Goal: Task Accomplishment & Management: Complete application form

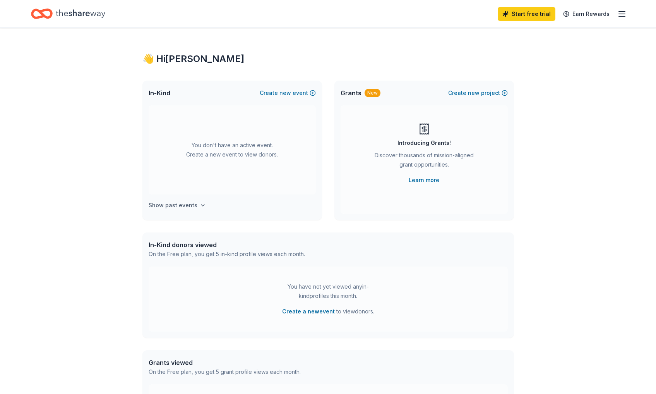
click at [195, 204] on button "Show past events" at bounding box center [177, 205] width 57 height 9
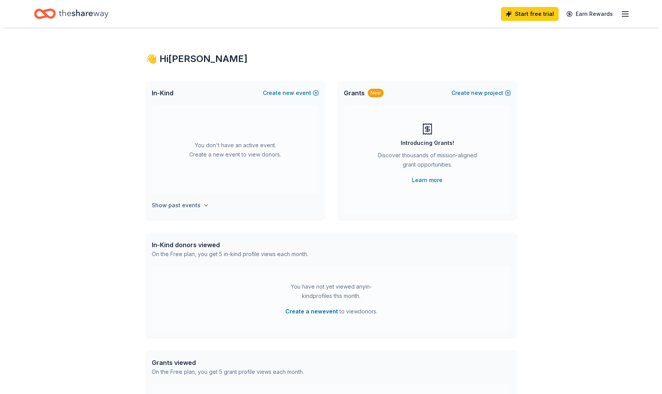
scroll to position [29, 0]
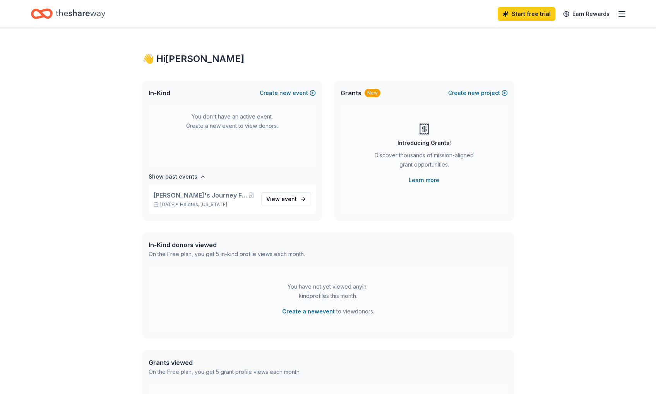
click at [296, 93] on button "Create new event" at bounding box center [288, 92] width 56 height 9
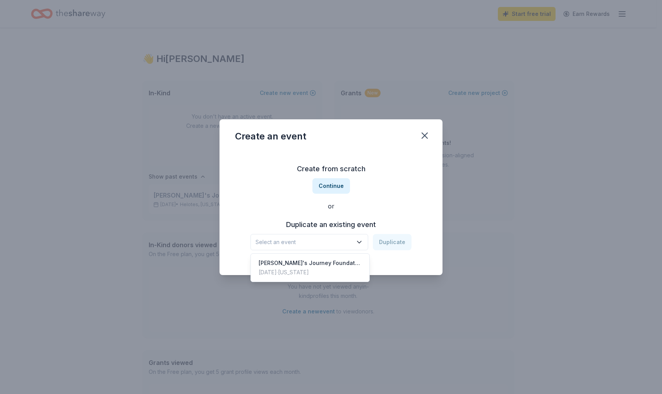
click at [361, 243] on icon "button" at bounding box center [359, 242] width 8 height 8
click at [341, 185] on div "Create from scratch Continue or Duplicate an existing event Select an event Dup…" at bounding box center [331, 206] width 192 height 112
click at [336, 183] on button "Continue" at bounding box center [331, 185] width 38 height 15
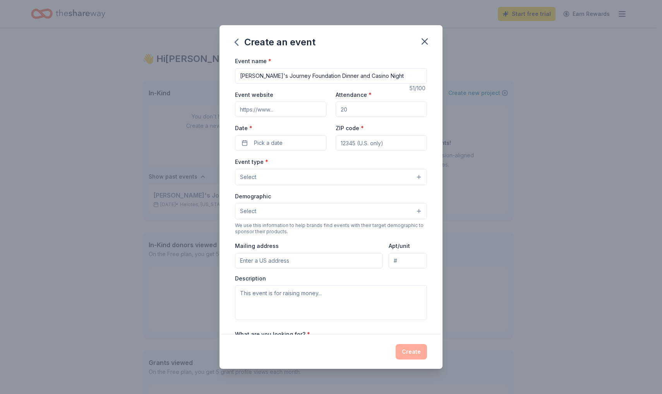
type input "[PERSON_NAME]'s Journey Foundation Dinner and Casino Night"
click at [265, 108] on input "Event website" at bounding box center [280, 108] width 91 height 15
type input "www.jaidensjourneyfoundation2009.com"
click at [350, 108] on input "Attendance *" at bounding box center [381, 108] width 91 height 15
type input "350"
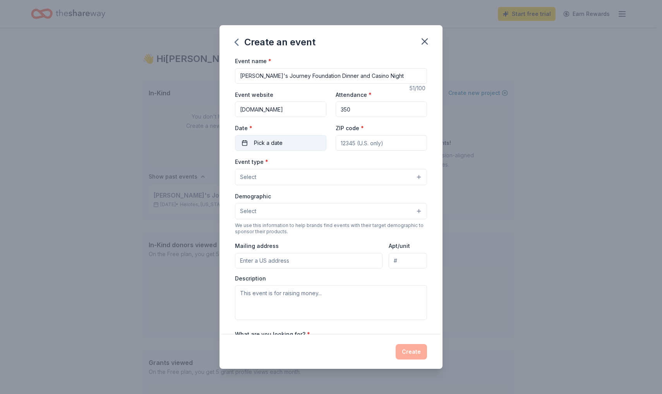
click at [295, 140] on button "Pick a date" at bounding box center [280, 142] width 91 height 15
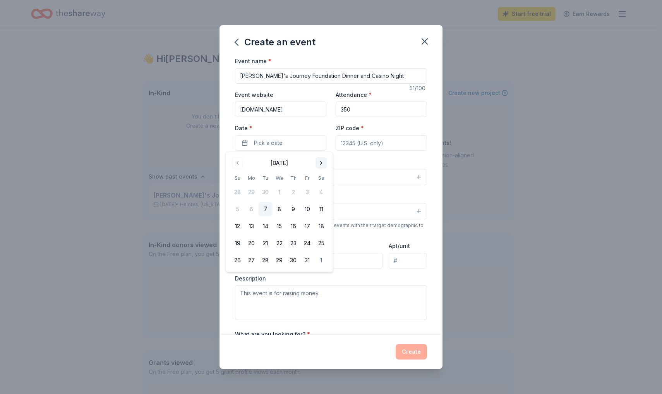
click at [322, 163] on button "Go to next month" at bounding box center [321, 163] width 11 height 11
click at [324, 209] on button "8" at bounding box center [321, 209] width 14 height 14
click at [379, 155] on div "Event name * Jaiden's Journey Foundation Dinner and Casino Night 51 /100 Event …" at bounding box center [331, 235] width 192 height 358
type input "78023"
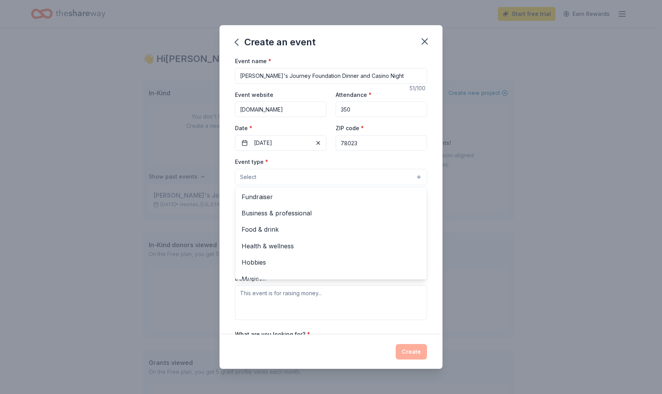
click at [343, 174] on button "Select" at bounding box center [331, 177] width 192 height 16
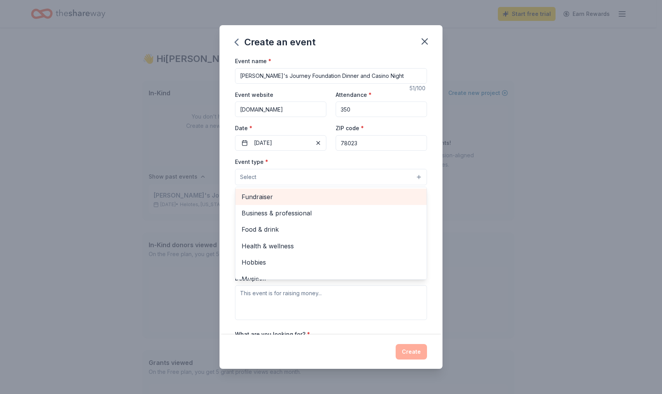
click at [294, 194] on span "Fundraiser" at bounding box center [331, 197] width 179 height 10
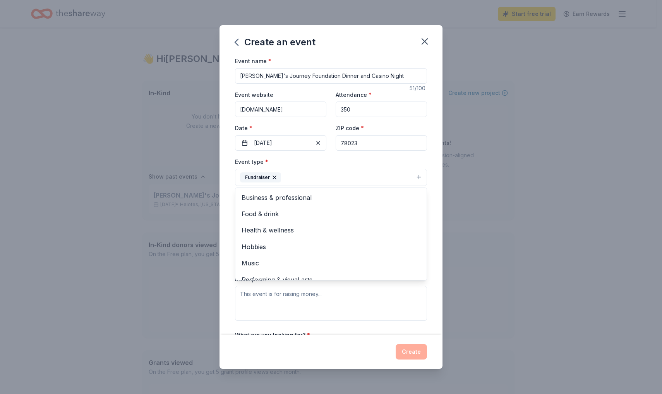
click at [427, 204] on div "Event name * Jaiden's Journey Foundation Dinner and Casino Night 51 /100 Event …" at bounding box center [330, 195] width 223 height 278
click at [395, 177] on button "Fundraiser" at bounding box center [331, 177] width 192 height 17
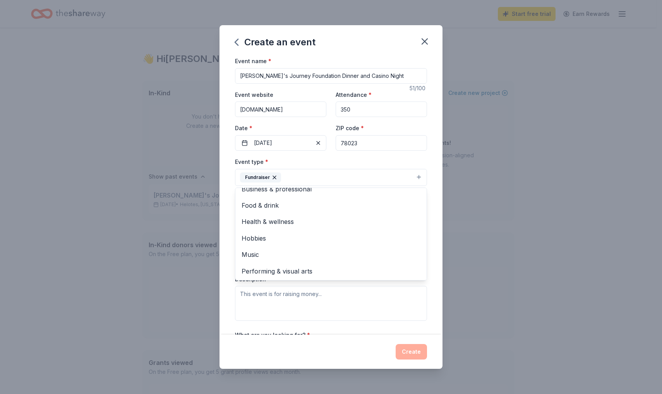
click at [430, 232] on div "Event name * Jaiden's Journey Foundation Dinner and Casino Night 51 /100 Event …" at bounding box center [330, 195] width 223 height 278
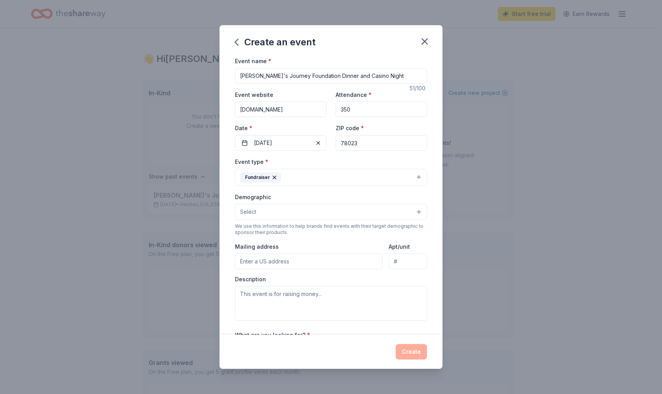
click at [415, 210] on button "Select" at bounding box center [331, 212] width 192 height 16
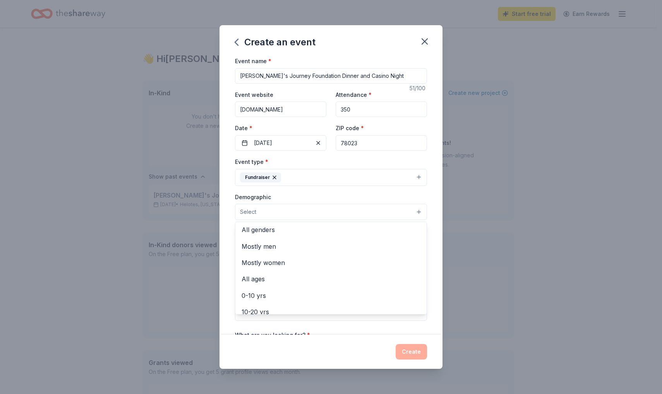
scroll to position [0, 0]
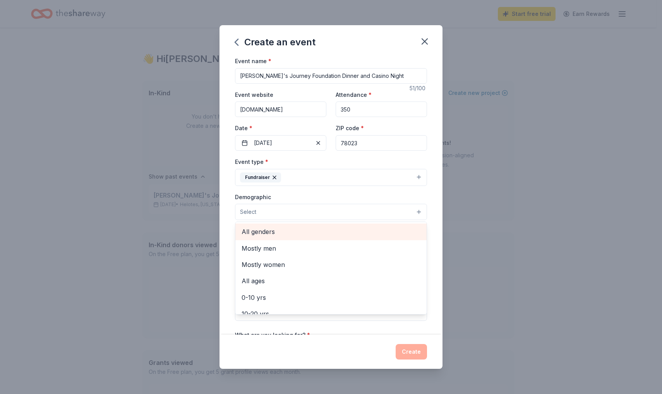
click at [278, 230] on span "All genders" at bounding box center [331, 231] width 179 height 10
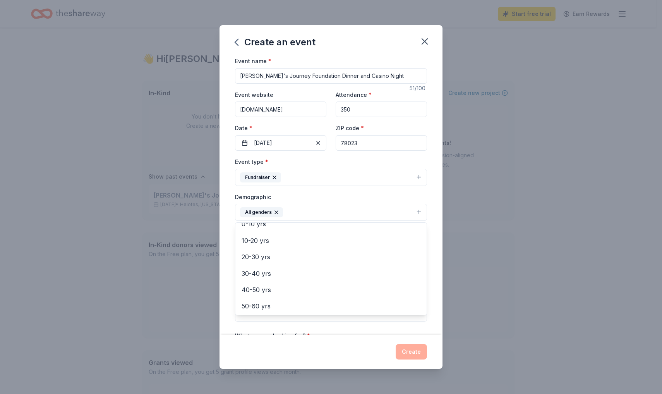
scroll to position [58, 0]
click at [264, 254] on span "20-30 yrs" at bounding box center [331, 256] width 179 height 10
click at [261, 253] on span "30-40 yrs" at bounding box center [331, 256] width 179 height 10
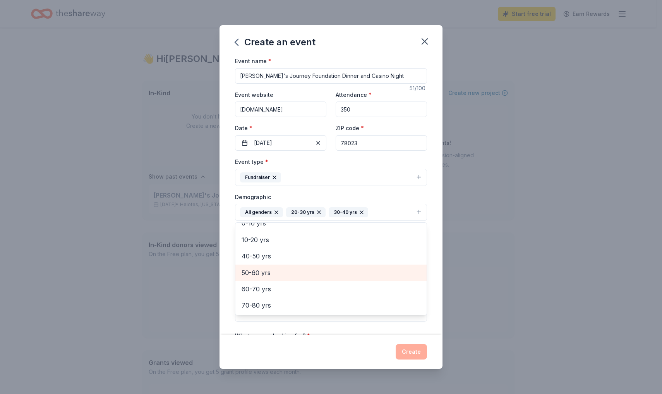
click at [258, 269] on span "50-60 yrs" at bounding box center [331, 272] width 179 height 10
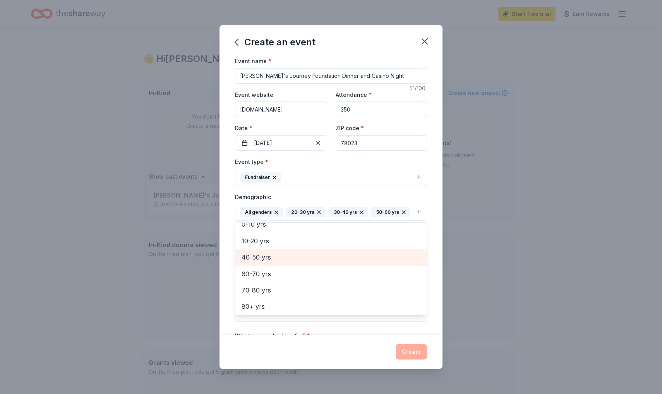
click at [259, 262] on span "40-50 yrs" at bounding box center [331, 257] width 179 height 10
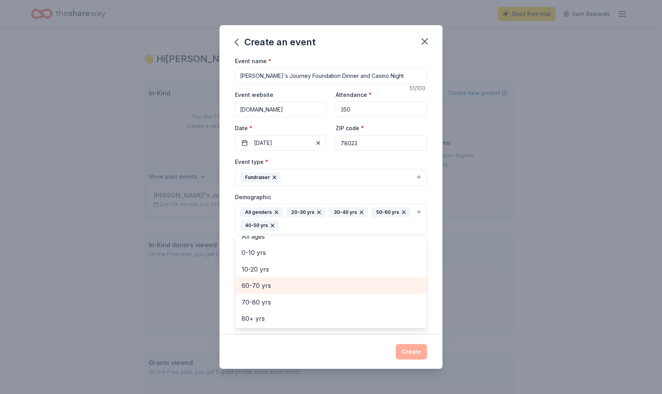
scroll to position [41, 0]
click at [261, 287] on span "60-70 yrs" at bounding box center [331, 286] width 179 height 10
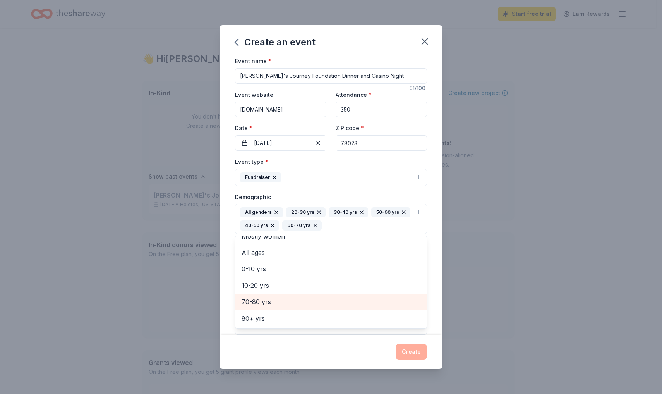
scroll to position [25, 0]
click at [261, 300] on span "70-80 yrs" at bounding box center [331, 303] width 179 height 10
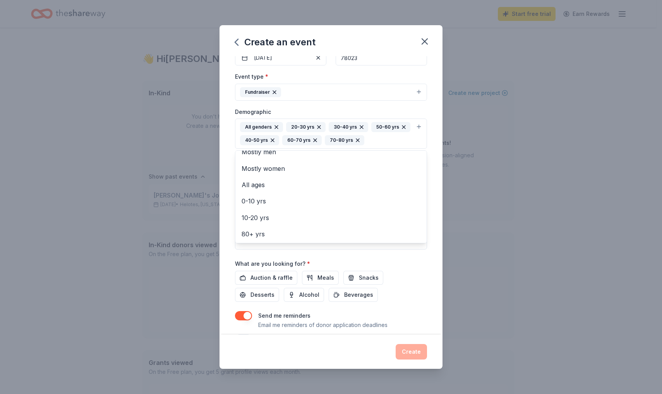
scroll to position [85, 0]
click at [270, 274] on div "Event name * Jaiden's Journey Foundation Dinner and Casino Night 51 /100 Event …" at bounding box center [331, 157] width 192 height 372
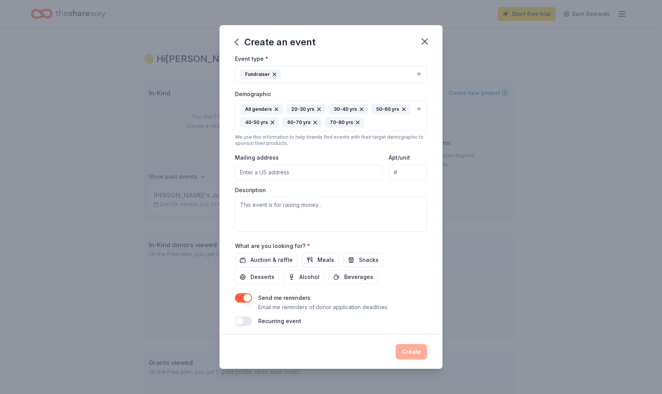
scroll to position [105, 0]
type input "14431 Contour Place, Helotes, TX, 78023"
click at [307, 201] on textarea at bounding box center [331, 212] width 192 height 35
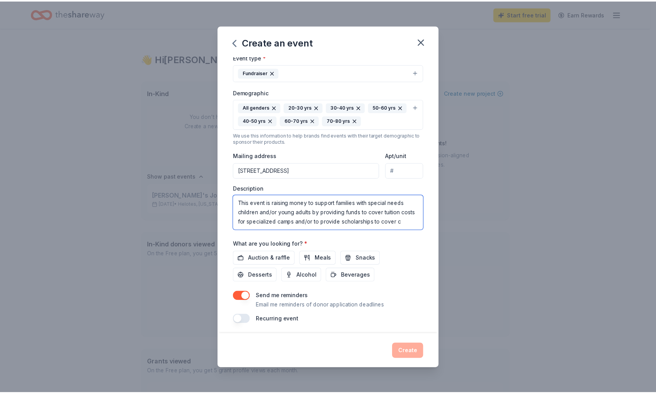
scroll to position [5, 0]
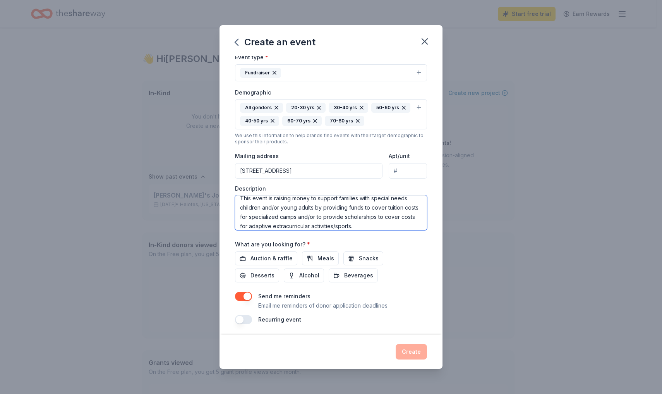
type textarea "This event is raising money to support families with special needs children and…"
click at [265, 254] on span "Auction & raffle" at bounding box center [271, 258] width 42 height 9
click at [408, 350] on button "Create" at bounding box center [411, 351] width 31 height 15
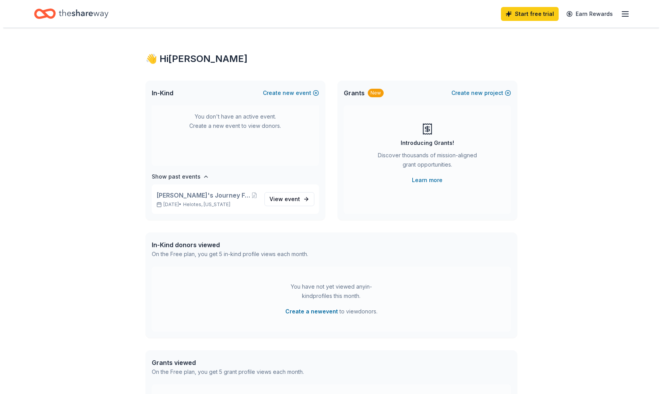
scroll to position [0, 0]
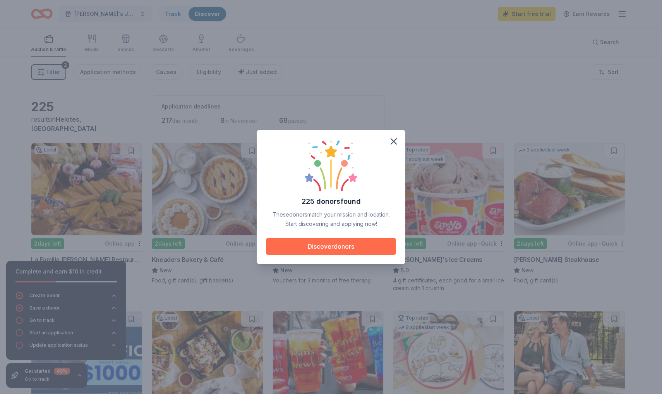
click at [351, 241] on button "Discover donors" at bounding box center [331, 246] width 130 height 17
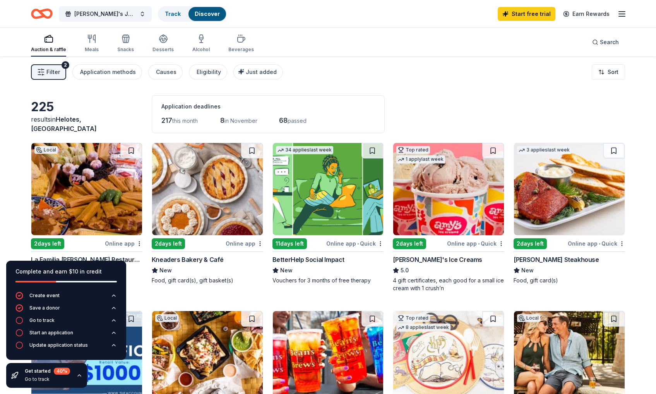
click at [289, 84] on div "Filter 2 Application methods Causes Eligibility Just added Sort" at bounding box center [328, 72] width 656 height 31
click at [53, 73] on span "Filter" at bounding box center [53, 71] width 14 height 9
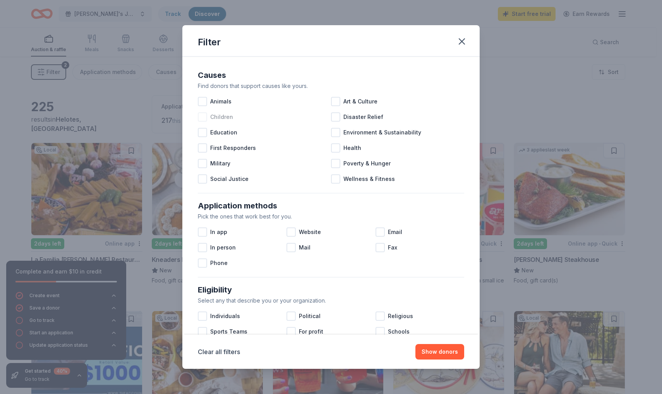
click at [203, 117] on div at bounding box center [202, 116] width 9 height 9
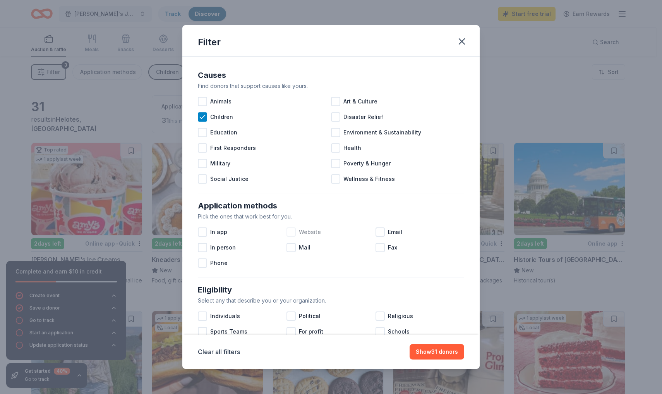
click at [290, 231] on div at bounding box center [290, 231] width 9 height 9
click at [378, 232] on div at bounding box center [379, 231] width 9 height 9
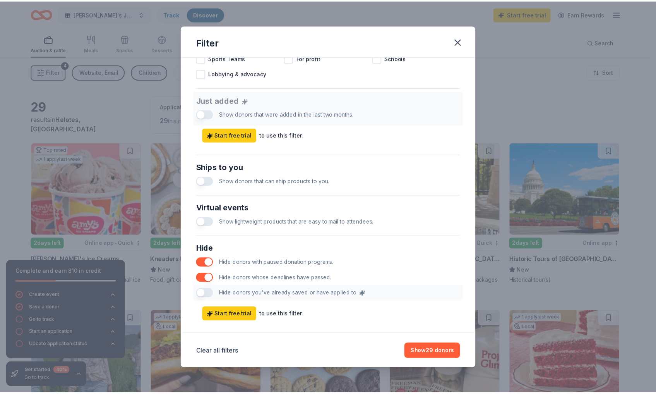
scroll to position [285, 0]
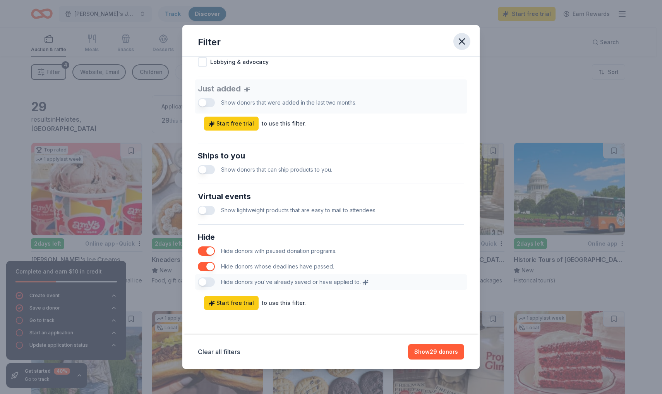
click at [463, 40] on icon "button" at bounding box center [461, 41] width 5 height 5
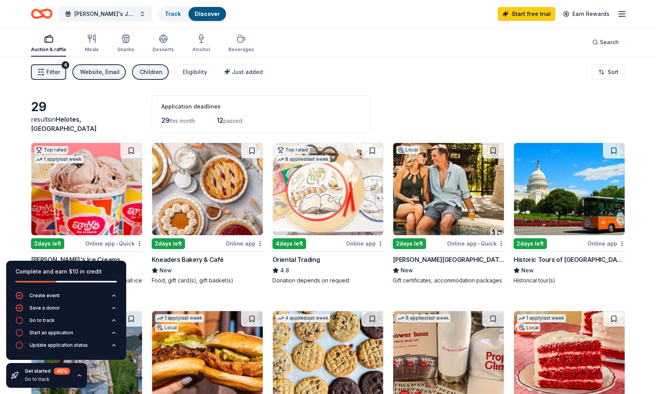
scroll to position [0, 0]
click at [58, 72] on span "Filter" at bounding box center [53, 71] width 14 height 9
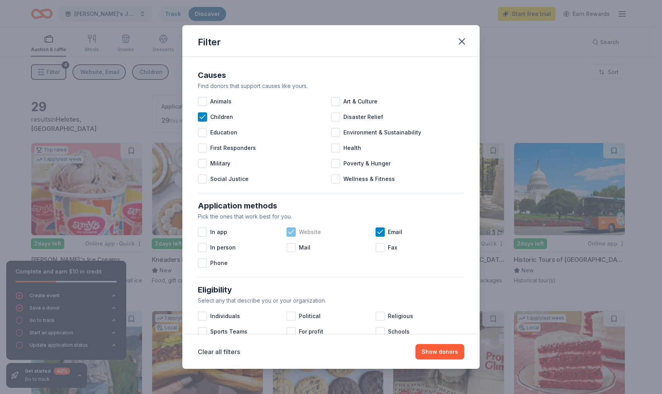
click at [291, 233] on icon at bounding box center [291, 232] width 8 height 8
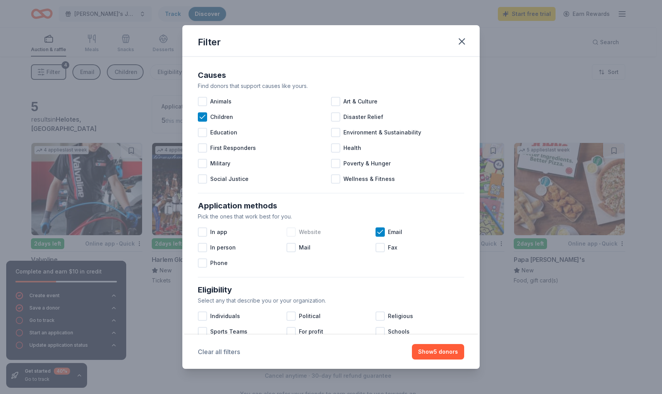
click at [226, 353] on button "Clear all filters" at bounding box center [219, 351] width 42 height 9
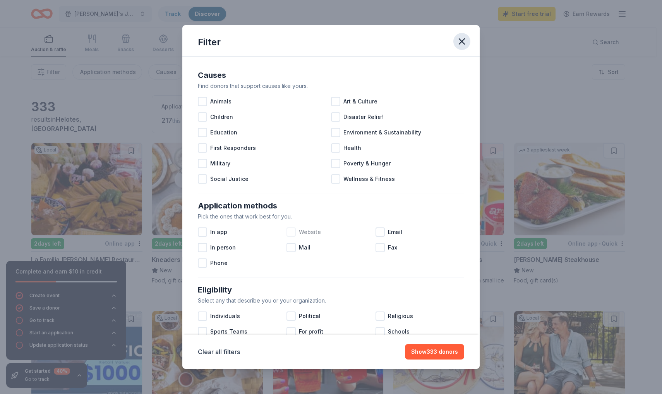
click at [461, 39] on icon "button" at bounding box center [461, 41] width 11 height 11
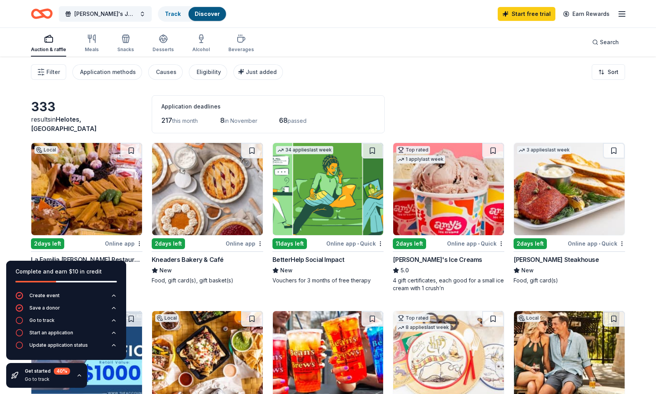
click at [110, 206] on img at bounding box center [86, 189] width 111 height 92
click at [542, 192] on img at bounding box center [569, 189] width 111 height 92
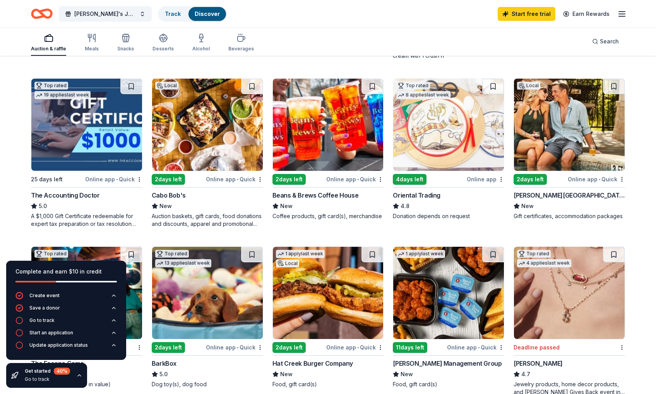
scroll to position [236, 0]
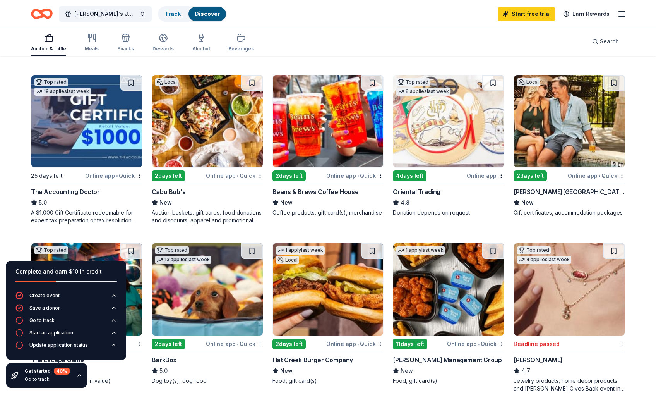
click at [574, 131] on img at bounding box center [569, 121] width 111 height 92
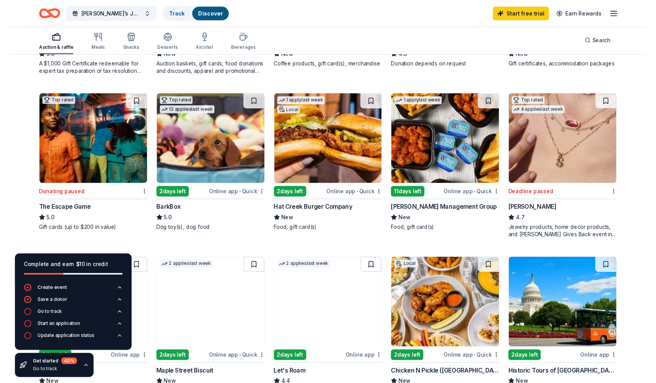
scroll to position [377, 0]
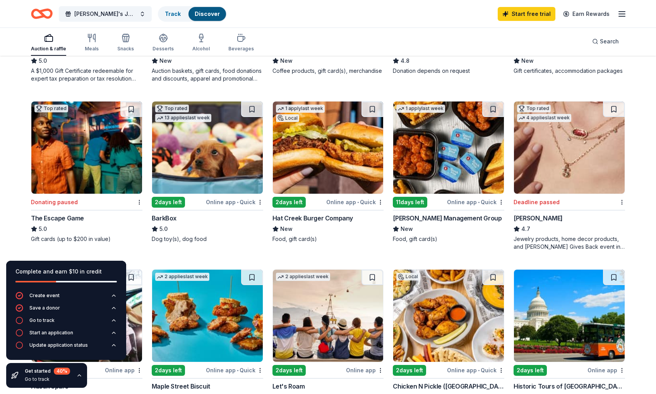
click at [334, 129] on img at bounding box center [328, 147] width 111 height 92
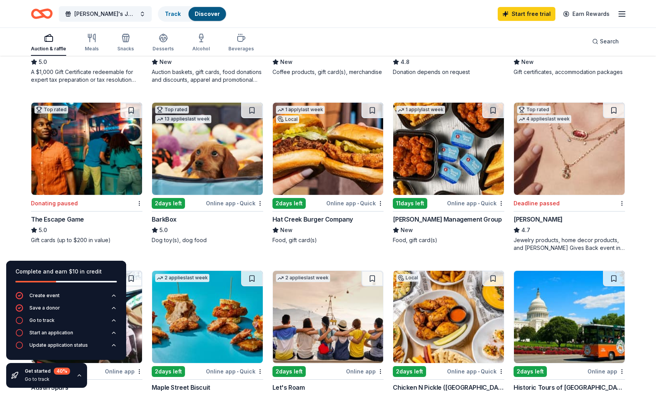
scroll to position [370, 0]
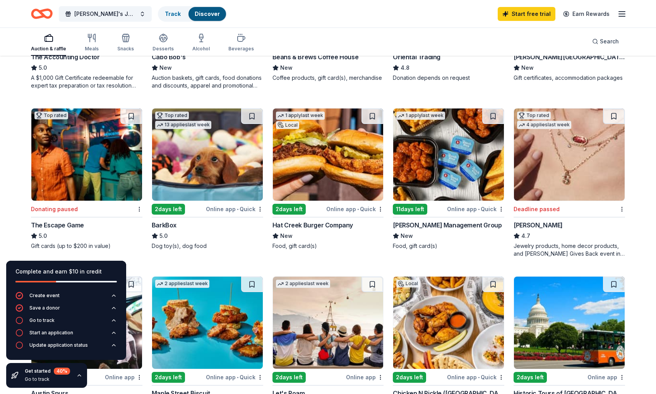
click at [214, 170] on img at bounding box center [207, 154] width 111 height 92
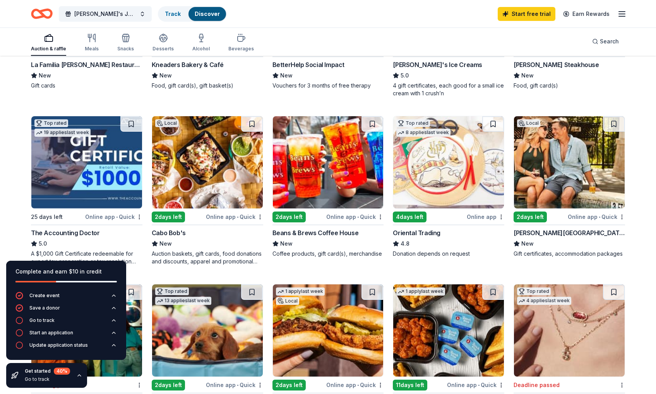
scroll to position [194, 0]
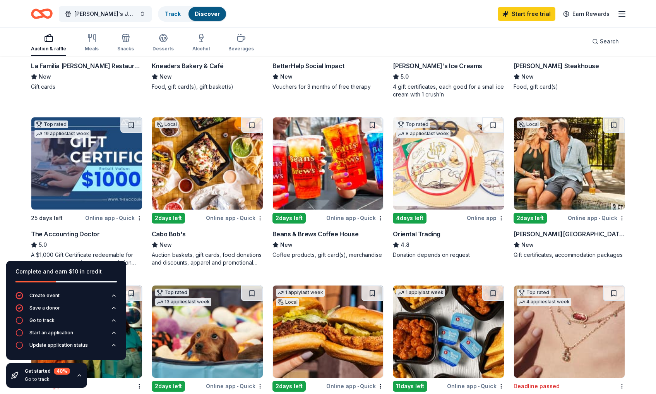
click at [453, 156] on img at bounding box center [448, 163] width 111 height 92
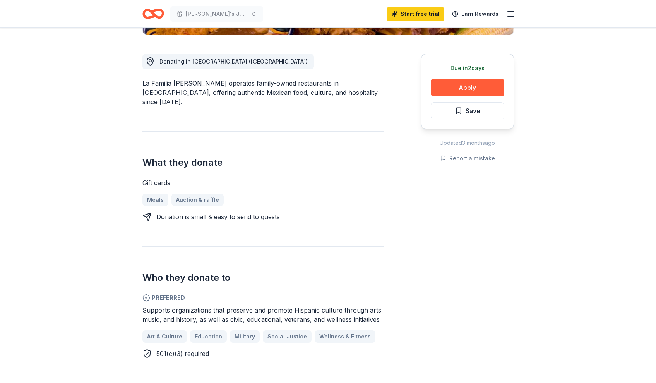
scroll to position [159, 0]
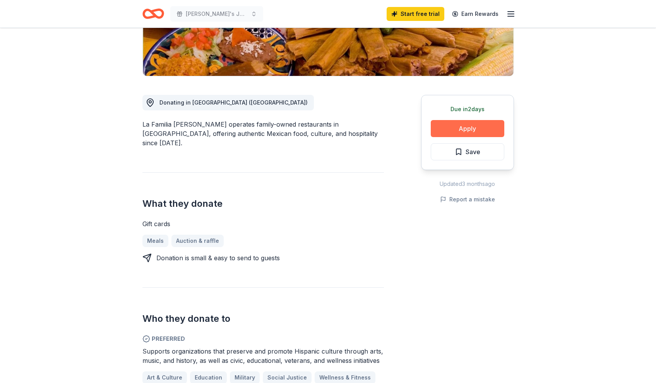
click at [485, 125] on button "Apply" at bounding box center [468, 128] width 74 height 17
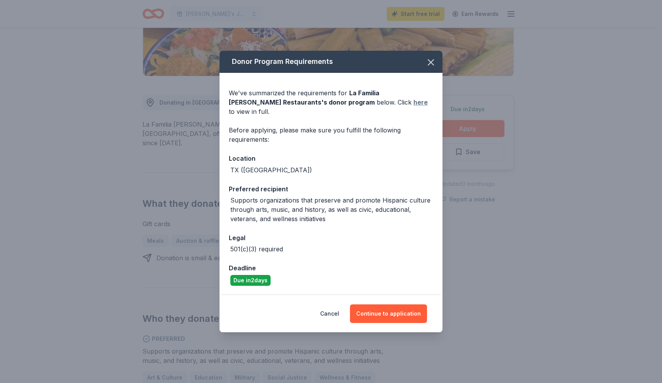
click at [413, 107] on link "here" at bounding box center [420, 102] width 14 height 9
click at [431, 66] on icon "button" at bounding box center [430, 62] width 11 height 11
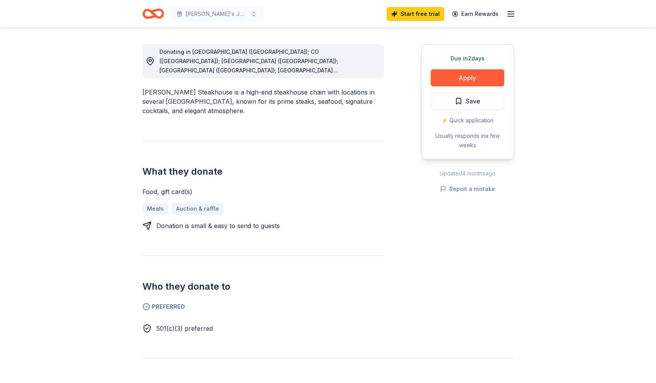
scroll to position [141, 0]
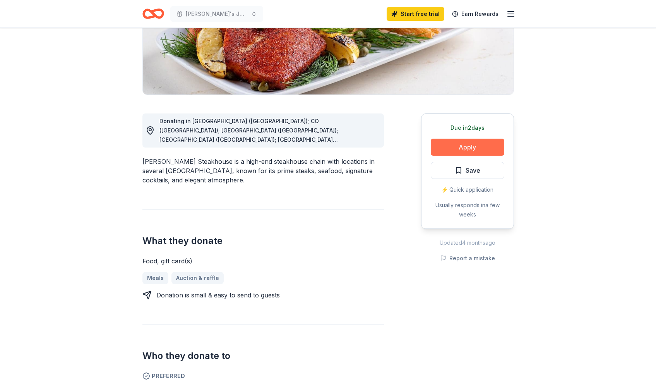
click at [487, 148] on button "Apply" at bounding box center [468, 147] width 74 height 17
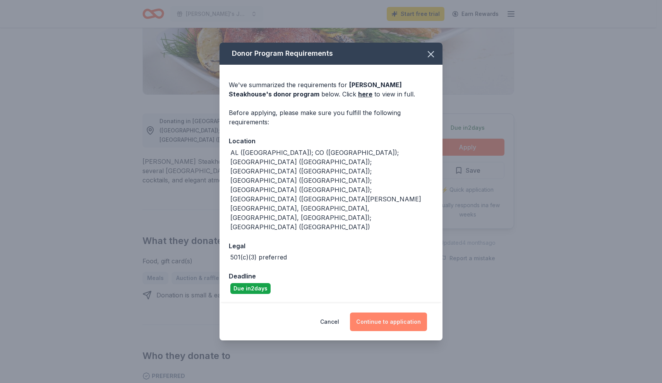
click at [384, 312] on button "Continue to application" at bounding box center [388, 321] width 77 height 19
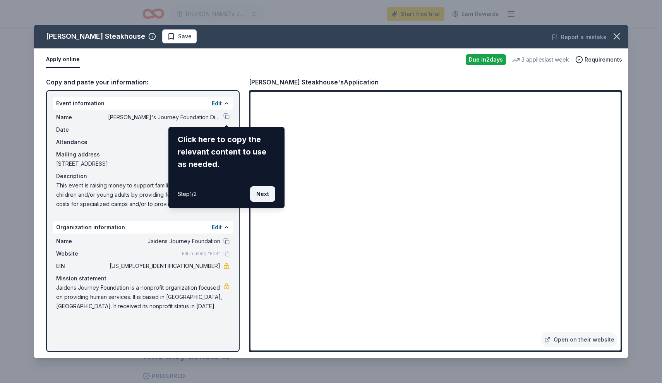
click at [265, 195] on button "Next" at bounding box center [262, 193] width 25 height 15
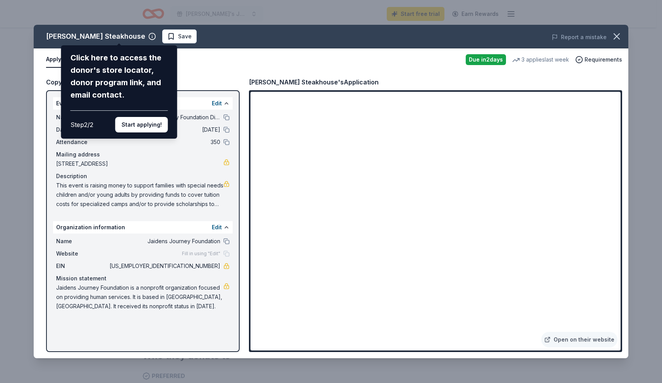
click at [617, 115] on div "Perry's Steakhouse Click here to access the donor's store locator, donor progra…" at bounding box center [331, 191] width 595 height 333
click at [145, 117] on button "Start applying!" at bounding box center [141, 124] width 53 height 15
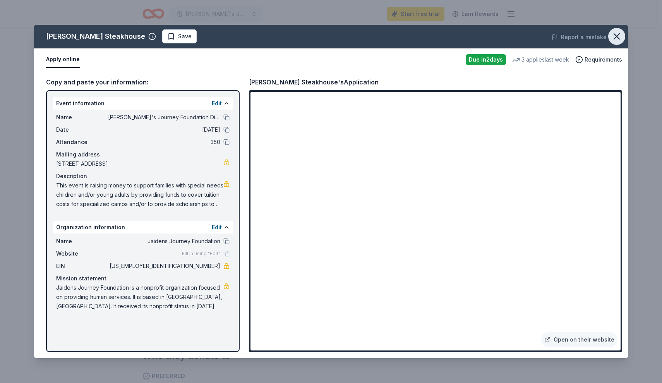
click at [619, 36] on icon "button" at bounding box center [616, 36] width 11 height 11
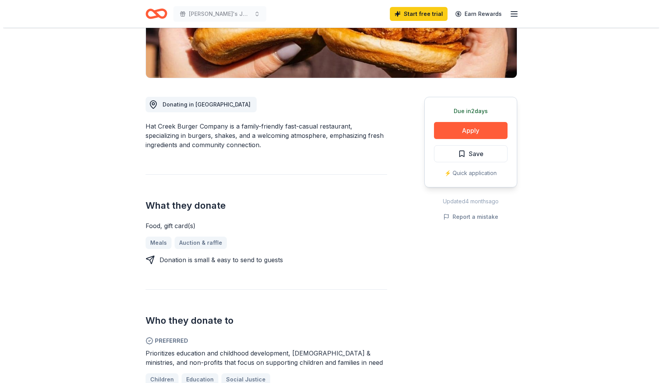
scroll to position [155, 0]
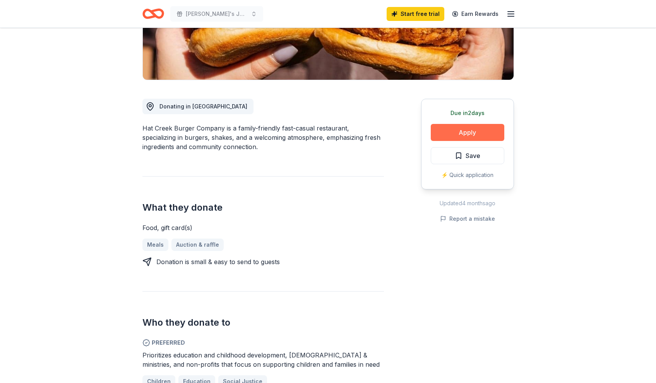
click at [483, 127] on button "Apply" at bounding box center [468, 132] width 74 height 17
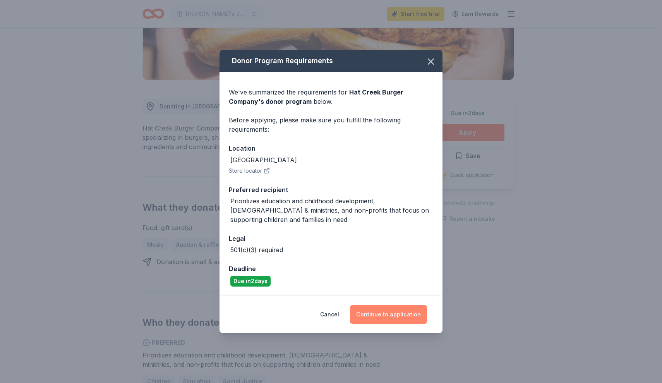
click at [407, 309] on button "Continue to application" at bounding box center [388, 314] width 77 height 19
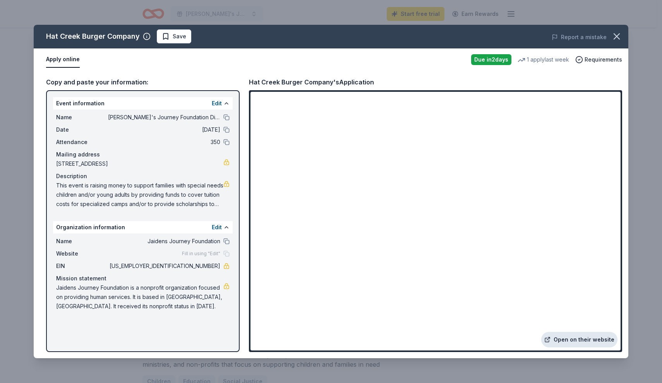
click at [571, 340] on link "Open on their website" at bounding box center [579, 339] width 76 height 15
